Goal: Understand process/instructions

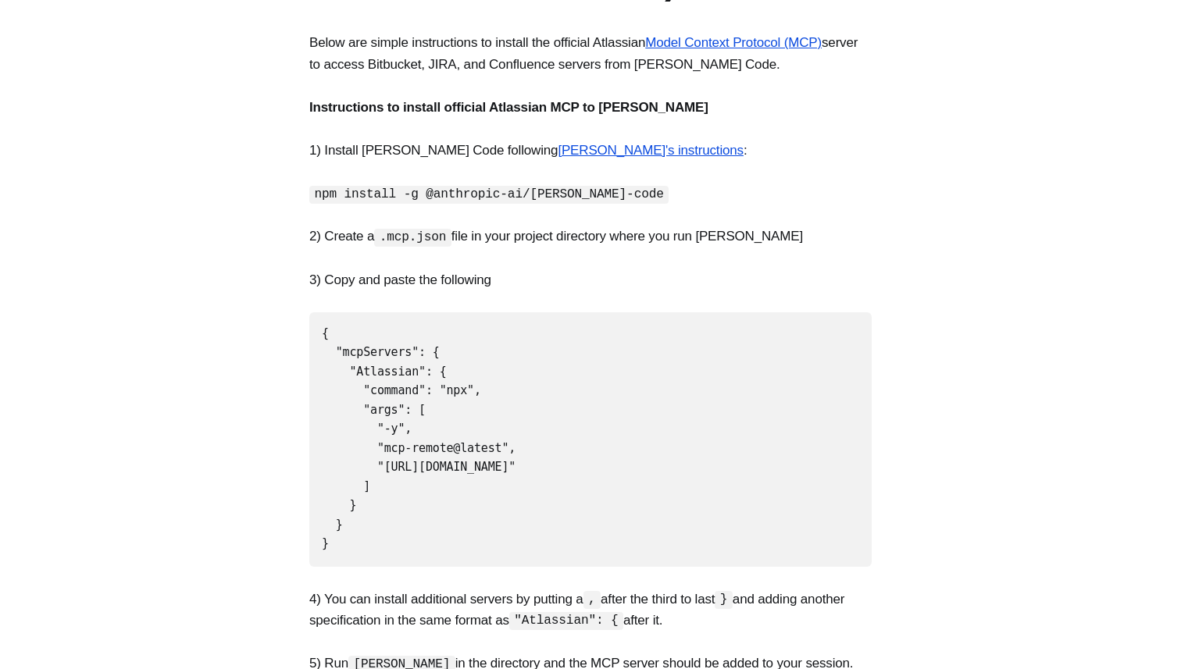
scroll to position [293, 0]
drag, startPoint x: 323, startPoint y: 333, endPoint x: 355, endPoint y: 523, distance: 193.4
click at [355, 523] on pre "{ "mcpServers": { "Atlassian": { "command": "npx", "args": [ "-y", "mcp-remote@…" at bounding box center [590, 438] width 562 height 255
copy code "{ "mcpServers": { "Atlassian": { "command": "npx", "args": [ "-y", "mcp-remote@…"
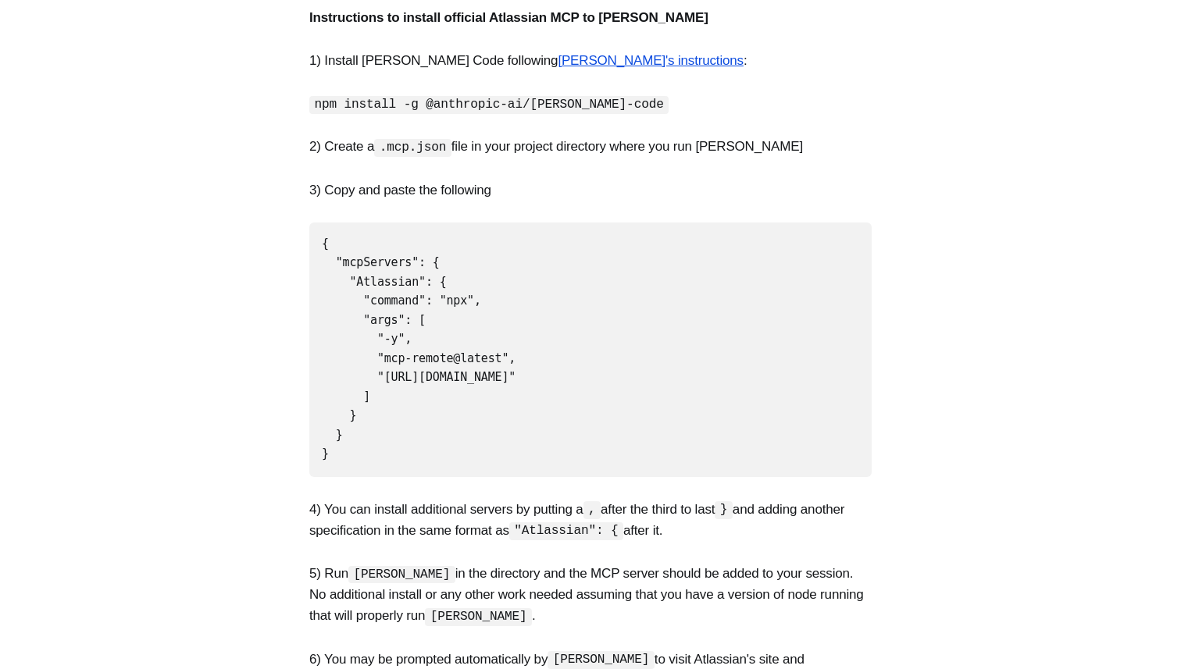
scroll to position [380, 0]
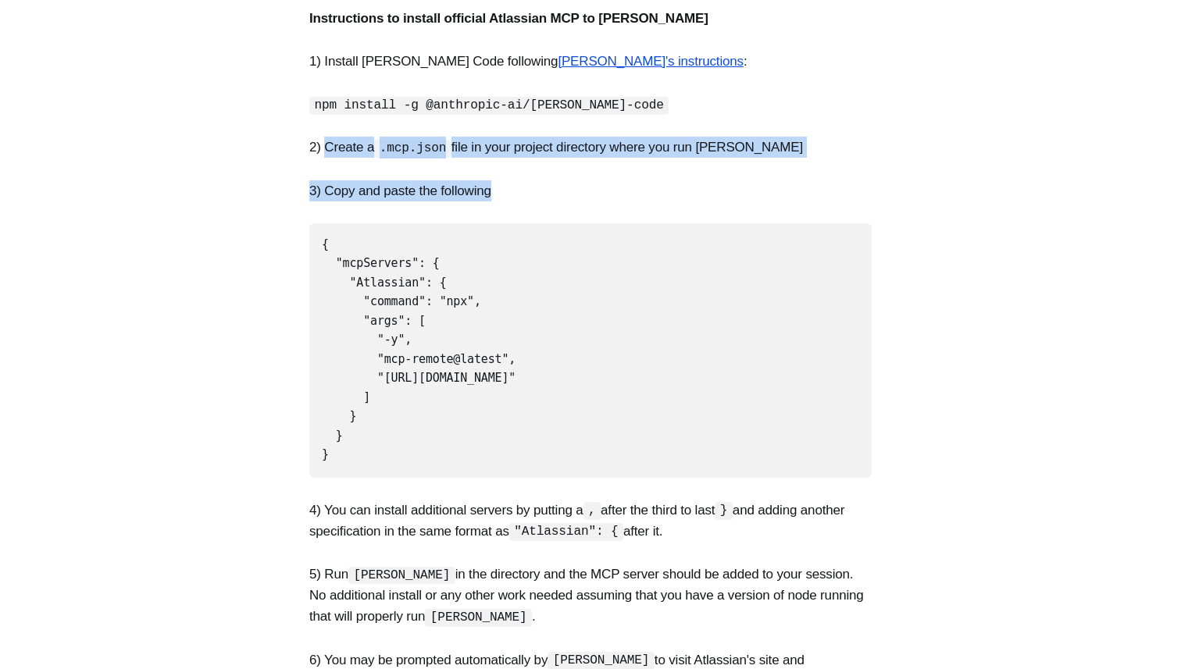
drag, startPoint x: 327, startPoint y: 148, endPoint x: 676, endPoint y: 195, distance: 351.6
click at [634, 193] on section "Below are simple instructions to install the official Atlassian Model Context P…" at bounding box center [590, 531] width 1181 height 1177
click at [325, 141] on p "2) Create a .mcp.json file in your project directory where you run [PERSON_NAME…" at bounding box center [590, 147] width 562 height 21
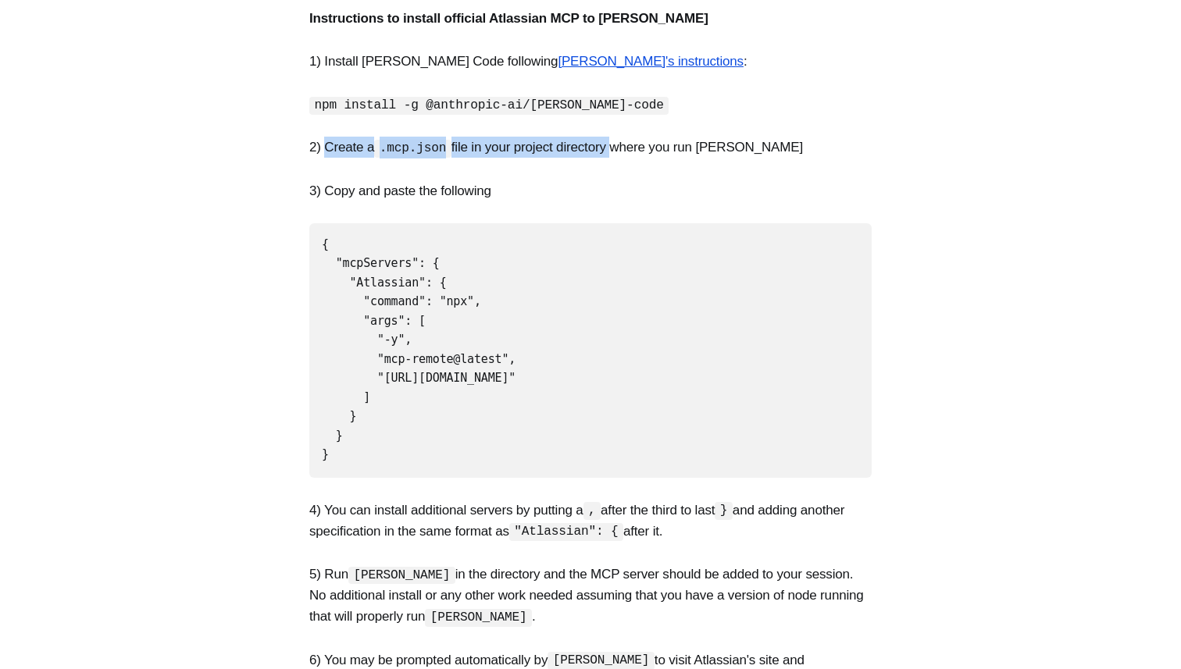
drag, startPoint x: 326, startPoint y: 145, endPoint x: 632, endPoint y: 144, distance: 306.1
click at [632, 144] on p "2) Create a .mcp.json file in your project directory where you run [PERSON_NAME…" at bounding box center [590, 147] width 562 height 21
copy p "Create a .mcp.json file in your project directory"
drag, startPoint x: 323, startPoint y: 238, endPoint x: 384, endPoint y: 435, distance: 206.0
click at [384, 435] on pre "{ "mcpServers": { "Atlassian": { "command": "npx", "args": [ "-y", "mcp-remote@…" at bounding box center [590, 350] width 562 height 255
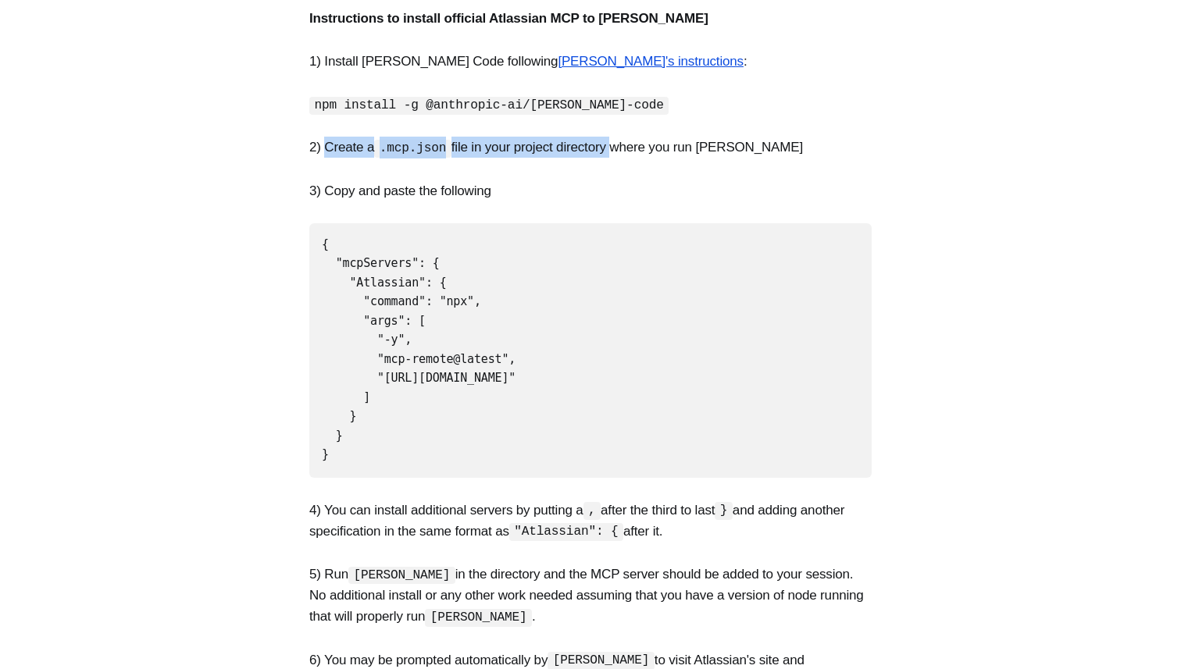
copy code "{ "mcpServers": { "Atlassian": { "command": "npx", "args": [ "-y", "mcp-remote@…"
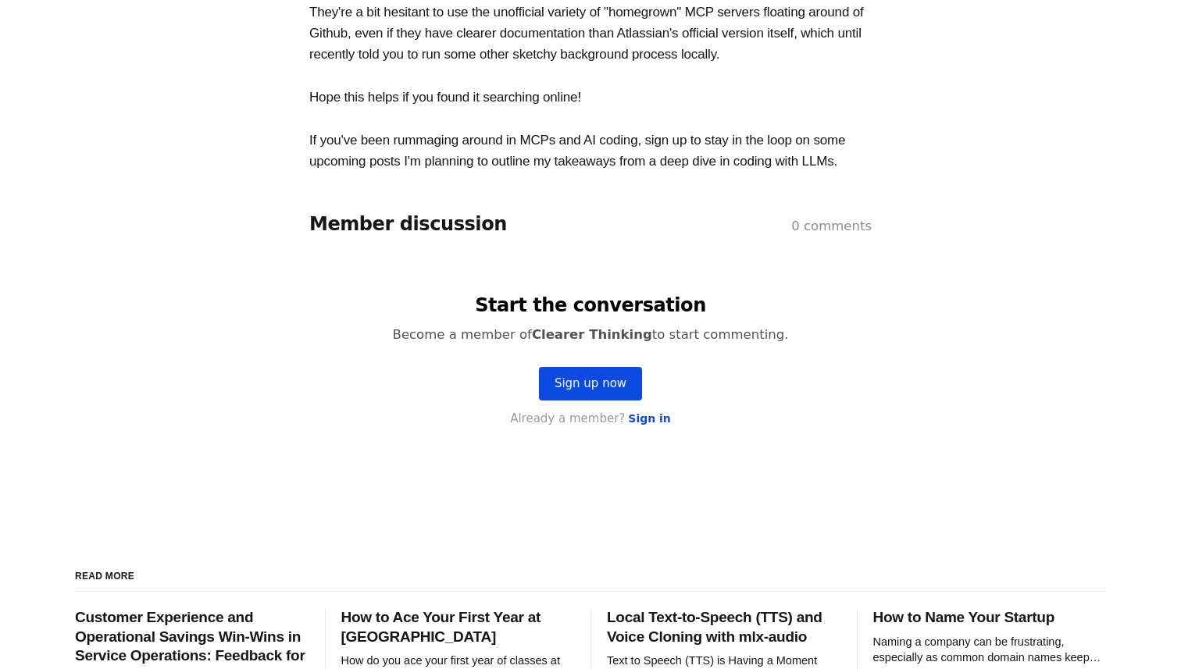
scroll to position [1329, 0]
